Goal: Answer question/provide support: Share knowledge or assist other users

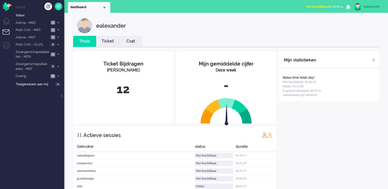
click at [339, 8] on button "Niet beschikbaar for 00:00" at bounding box center [324, 6] width 43 height 7
click at [323, 23] on label "Online" at bounding box center [321, 23] width 40 height 4
click at [59, 25] on li "Astma - MSZ 1" at bounding box center [38, 22] width 51 height 7
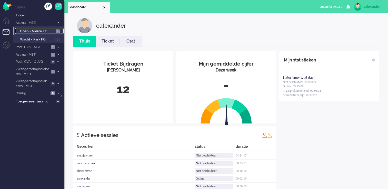
click at [59, 32] on span "1" at bounding box center [58, 31] width 4 height 4
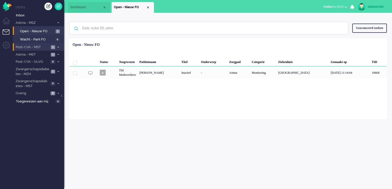
click at [57, 48] on span at bounding box center [58, 47] width 4 height 3
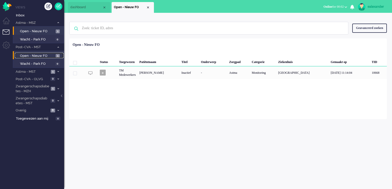
click at [53, 57] on span "Open - Nieuw FO" at bounding box center [37, 56] width 34 height 5
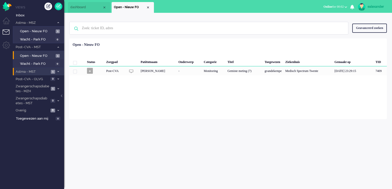
click at [54, 70] on span "1" at bounding box center [53, 72] width 4 height 4
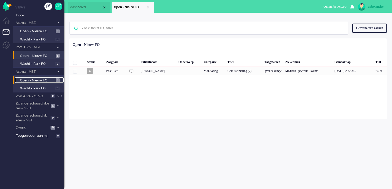
click at [54, 80] on span "Open - Nieuw FO" at bounding box center [37, 80] width 34 height 5
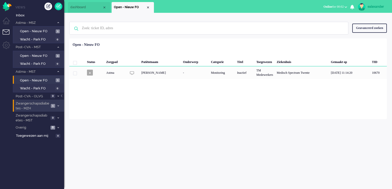
click at [53, 105] on span "1" at bounding box center [53, 106] width 4 height 4
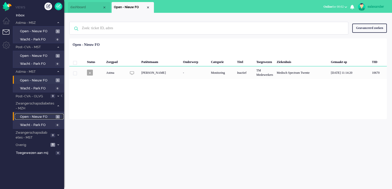
click at [53, 115] on span "Open - Nieuw FO" at bounding box center [37, 117] width 34 height 5
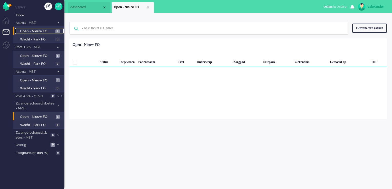
click at [57, 30] on span "2" at bounding box center [57, 31] width 4 height 4
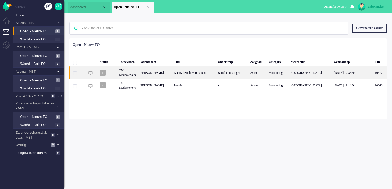
click at [216, 72] on div "Nieuw bericht van patiënt" at bounding box center [194, 72] width 44 height 13
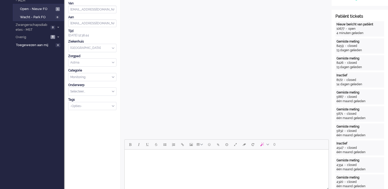
scroll to position [159, 0]
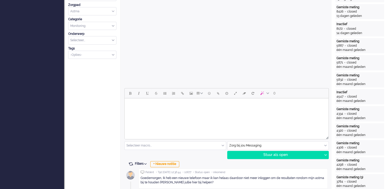
click at [248, 111] on html at bounding box center [227, 104] width 204 height 13
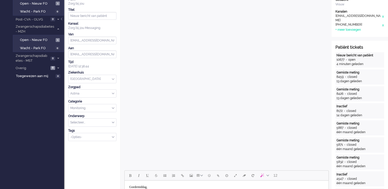
scroll to position [154, 0]
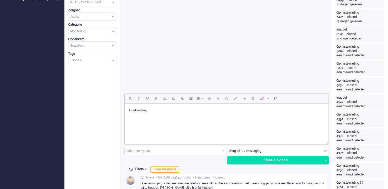
click at [196, 125] on html "Goedemiddag," at bounding box center [227, 114] width 204 height 21
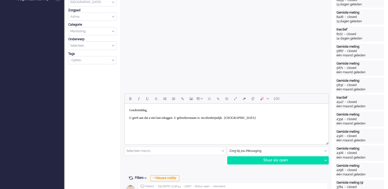
click at [258, 116] on body "Goedemiddag, U geeft aan dat u niet kan inloggen. U gebruikersnaam is: nicolien…" at bounding box center [227, 114] width 200 height 17
click at [254, 118] on body "Goedemiddag, U geeft aan dat u niet kan inloggen. U gebruikersnaam is: nicolien…" at bounding box center [227, 114] width 200 height 17
click at [186, 118] on body "Goedemiddag, U geeft aan dat u niet kan inloggen. U gebruikersnaam is: nicolien…" at bounding box center [227, 114] width 200 height 17
drag, startPoint x: 186, startPoint y: 117, endPoint x: 309, endPoint y: 117, distance: 123.0
click at [309, 117] on body "Goedemiddag, U geeft aan dat u niet kan inloggen. Heeft u de app op de n U gebr…" at bounding box center [227, 114] width 200 height 17
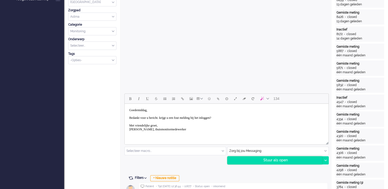
click at [261, 162] on div "Stuur als open" at bounding box center [274, 161] width 95 height 8
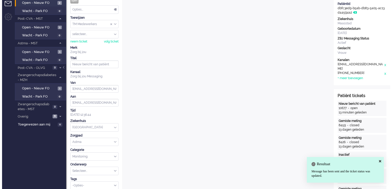
scroll to position [0, 0]
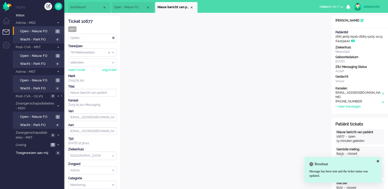
click at [115, 39] on div "Opties..." at bounding box center [92, 38] width 48 height 8
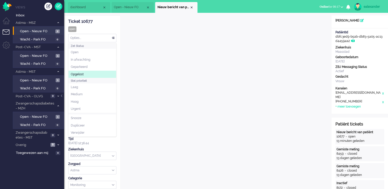
click at [93, 76] on li "Opgelost" at bounding box center [92, 74] width 48 height 7
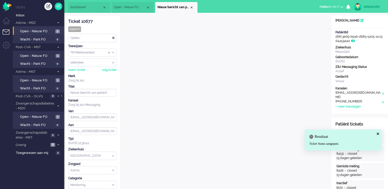
click at [195, 7] on li "Nieuw bericht van patiënt" at bounding box center [176, 7] width 42 height 11
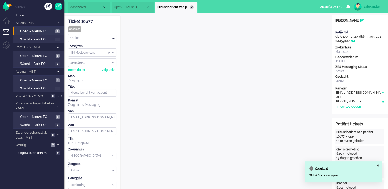
click at [190, 7] on div "Close tab" at bounding box center [191, 7] width 4 height 4
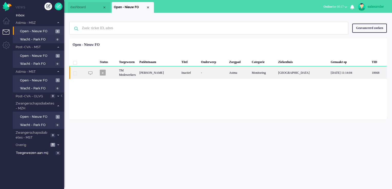
click at [192, 73] on div "Inactief" at bounding box center [188, 72] width 19 height 13
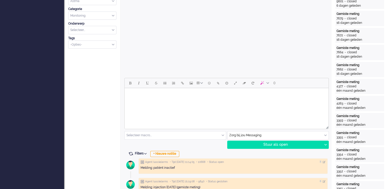
scroll to position [169, 0]
click at [217, 101] on html at bounding box center [227, 94] width 204 height 13
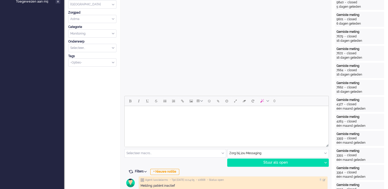
scroll to position [154, 0]
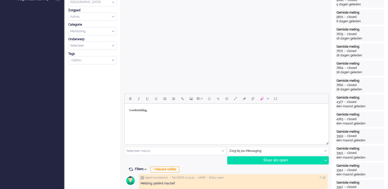
click at [147, 114] on body "Goedemiddag," at bounding box center [227, 114] width 200 height 17
drag, startPoint x: 139, startPoint y: 123, endPoint x: 138, endPoint y: 120, distance: 2.7
click at [138, 123] on html "Goedemiddag," at bounding box center [227, 114] width 204 height 21
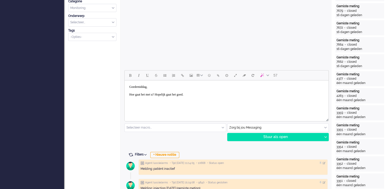
scroll to position [205, 0]
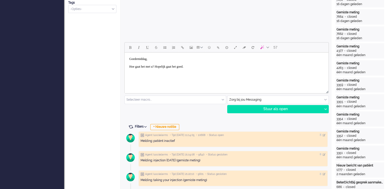
click at [220, 67] on body "Goedemiddag, [PERSON_NAME] gaat het met u? Hopelijk gaat het goed." at bounding box center [227, 63] width 200 height 17
click at [323, 67] on body "Goedemiddag, [PERSON_NAME] gaat het met u? Hopelijk gaat het goed. We hebben de…" at bounding box center [227, 63] width 200 height 17
drag, startPoint x: 130, startPoint y: 71, endPoint x: 132, endPoint y: 69, distance: 2.8
click at [130, 71] on body "Goedemiddag, [PERSON_NAME] gaat het met u? Hopelijk gaat het goed. We hebben de…" at bounding box center [227, 63] width 200 height 17
click at [165, 70] on body "Goedemiddag, [PERSON_NAME] gaat het met u? Hopelijk gaat het goed. We hebben de…" at bounding box center [227, 63] width 200 height 17
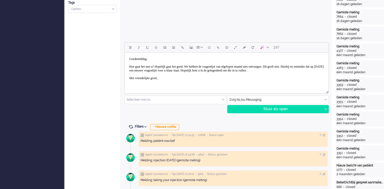
click at [148, 74] on body "Goedemiddag, [PERSON_NAME] gaat het met u? Hopelijk gaat het goed. We hebben de…" at bounding box center [227, 71] width 200 height 32
click at [134, 87] on body "Goedemiddag, [PERSON_NAME] gaat het met u? Hopelijk gaat het goed. We hebben de…" at bounding box center [227, 71] width 200 height 32
click at [284, 110] on div "Stuur als open" at bounding box center [274, 109] width 95 height 8
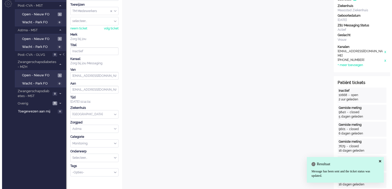
scroll to position [0, 0]
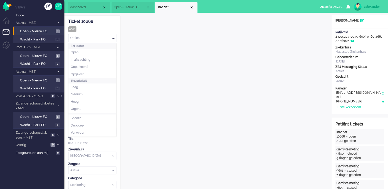
click at [105, 36] on div "Opties..." at bounding box center [92, 38] width 48 height 8
click at [93, 73] on li "Opgelost" at bounding box center [92, 74] width 48 height 7
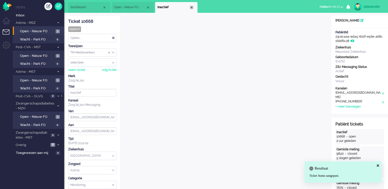
click at [191, 6] on div "Close tab" at bounding box center [191, 7] width 4 height 4
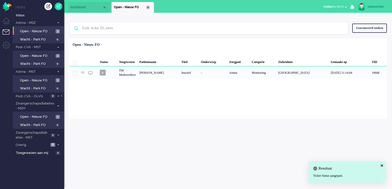
click at [148, 6] on div "Close tab" at bounding box center [148, 7] width 4 height 4
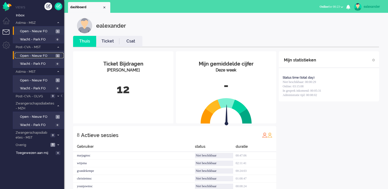
click at [53, 57] on span "Open - Nieuw FO" at bounding box center [37, 56] width 34 height 5
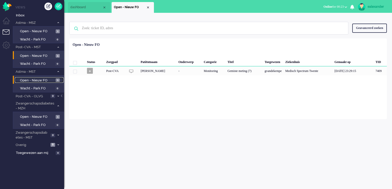
click at [47, 82] on span "Open - Nieuw FO" at bounding box center [37, 80] width 34 height 5
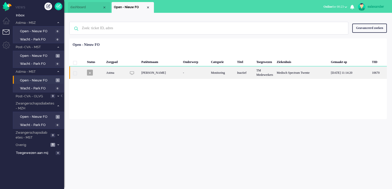
click at [178, 72] on div "[PERSON_NAME]" at bounding box center [160, 72] width 42 height 13
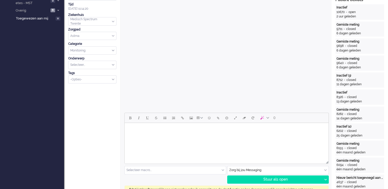
scroll to position [179, 0]
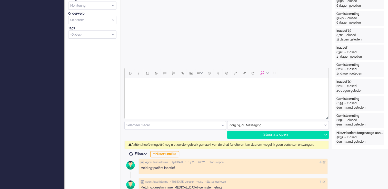
click at [326, 126] on div "Zorg bij jou Messaging" at bounding box center [277, 125] width 101 height 8
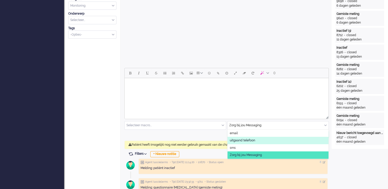
click at [270, 140] on li "uitgaand telefoon" at bounding box center [277, 140] width 101 height 7
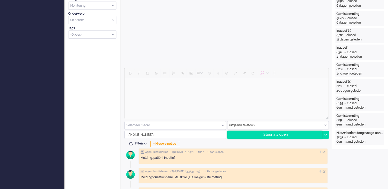
click at [278, 136] on div "Stuur als open" at bounding box center [274, 135] width 95 height 8
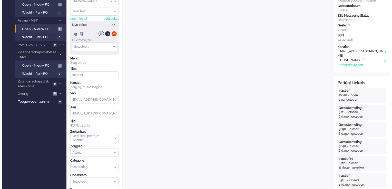
scroll to position [0, 0]
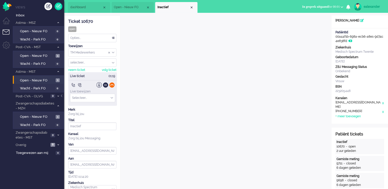
click at [113, 86] on div at bounding box center [111, 84] width 5 height 5
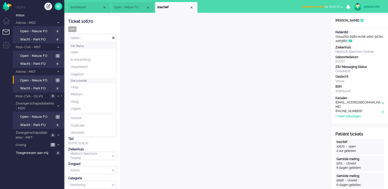
click at [112, 38] on div "Opties..." at bounding box center [92, 38] width 48 height 8
click at [90, 71] on li "Opgelost" at bounding box center [92, 74] width 48 height 7
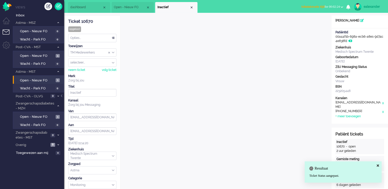
click at [333, 7] on span "Administratie tijd for 00:02:24" at bounding box center [320, 7] width 39 height 4
click at [320, 22] on label "Online" at bounding box center [321, 23] width 40 height 4
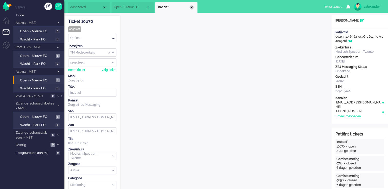
click at [192, 8] on div "Close tab" at bounding box center [191, 7] width 4 height 4
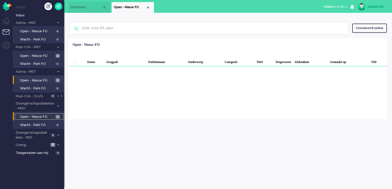
click at [49, 116] on span "Open - Nieuw FO" at bounding box center [37, 117] width 34 height 5
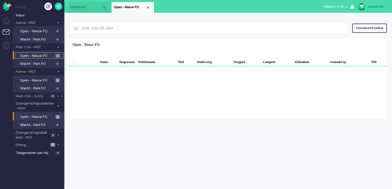
click at [50, 54] on span "Open - Nieuw FO" at bounding box center [37, 56] width 34 height 5
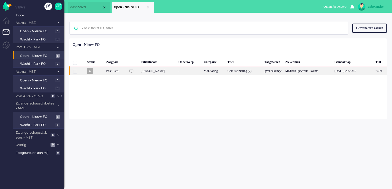
click at [264, 72] on div "gvandekempe" at bounding box center [272, 70] width 21 height 9
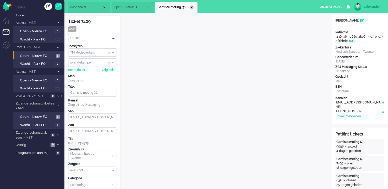
click at [191, 7] on div "Close tab" at bounding box center [191, 7] width 4 height 4
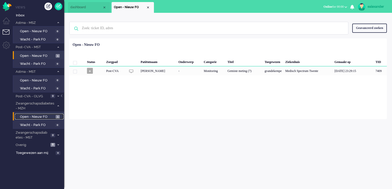
click at [55, 115] on link "Open - Nieuw FO 1" at bounding box center [39, 117] width 49 height 6
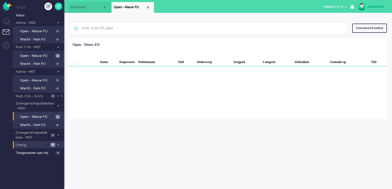
click at [59, 144] on span at bounding box center [58, 145] width 4 height 3
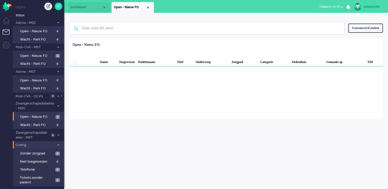
click at [59, 144] on span at bounding box center [58, 145] width 4 height 3
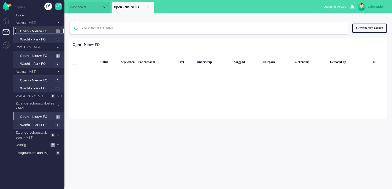
click at [38, 32] on span "Open - Nieuw FO" at bounding box center [37, 31] width 34 height 5
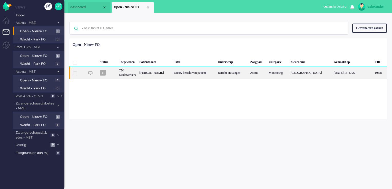
click at [208, 76] on div "Nieuw bericht van patiënt" at bounding box center [194, 72] width 44 height 13
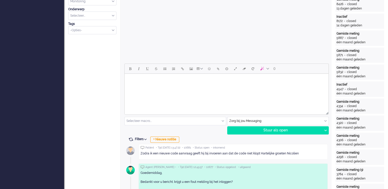
scroll to position [185, 0]
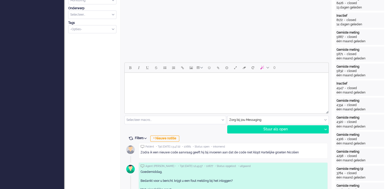
click at [290, 85] on html at bounding box center [227, 79] width 204 height 13
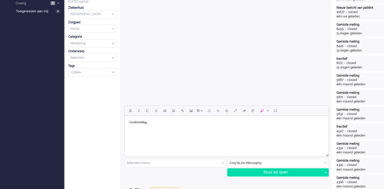
scroll to position [154, 0]
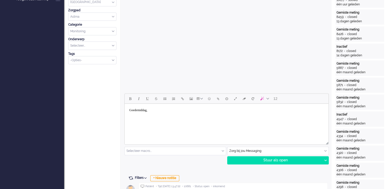
click at [134, 118] on body "Goedemiddag," at bounding box center [227, 114] width 200 height 17
click at [217, 119] on body "Goedemiddag, Bedankt voor de toelichting. Wanneer u een code aanvraagd," at bounding box center [227, 114] width 200 height 17
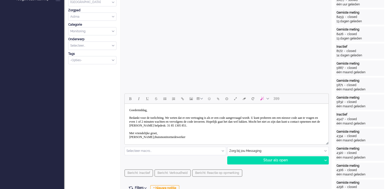
click at [135, 137] on body "Goedemiddag, Bedankt voor de toelichting. We weten dat er een vertraging is als…" at bounding box center [227, 124] width 200 height 36
click at [280, 163] on div "Stuur als open" at bounding box center [274, 161] width 95 height 8
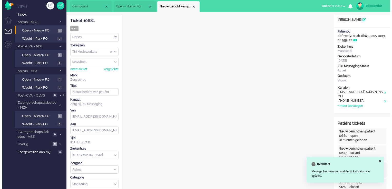
scroll to position [0, 0]
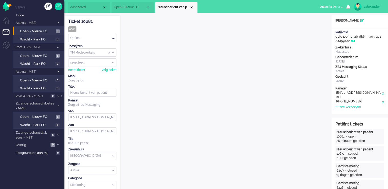
click at [108, 37] on div "Opties..." at bounding box center [92, 38] width 48 height 8
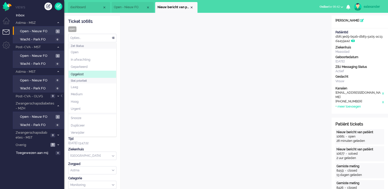
drag, startPoint x: 92, startPoint y: 73, endPoint x: 103, endPoint y: 63, distance: 14.9
click at [92, 73] on li "Opgelost" at bounding box center [92, 74] width 48 height 7
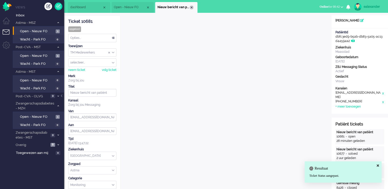
click at [192, 8] on div "Close tab" at bounding box center [191, 7] width 4 height 4
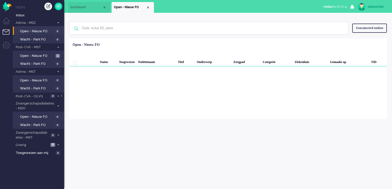
click at [337, 7] on span "Online for 01:15" at bounding box center [333, 7] width 20 height 4
click at [330, 16] on label "Niet beschikbaar" at bounding box center [325, 17] width 40 height 4
click at [381, 6] on div "ealexander" at bounding box center [376, 6] width 19 height 5
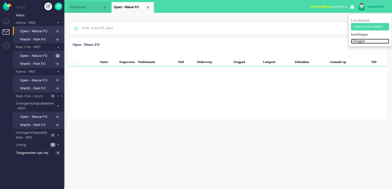
click at [361, 42] on link "Uitloggen" at bounding box center [370, 41] width 38 height 5
